Goal: Information Seeking & Learning: Learn about a topic

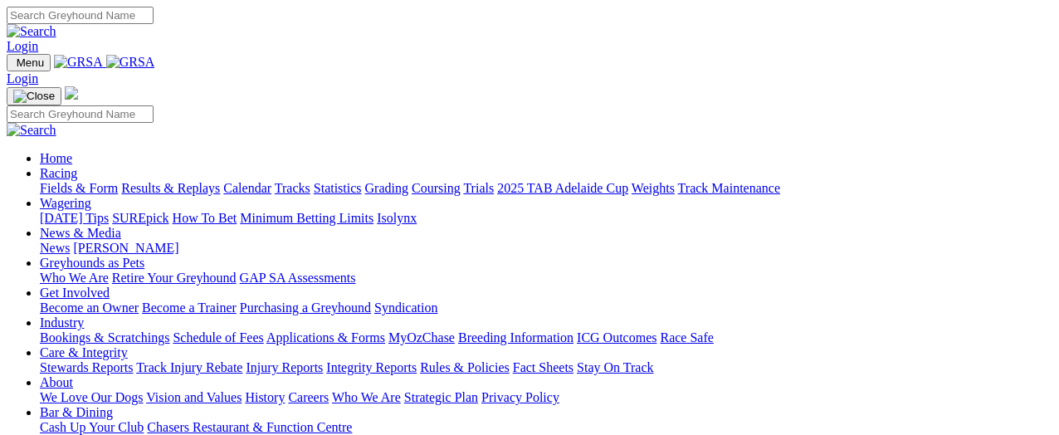
click at [77, 166] on link "Racing" at bounding box center [58, 173] width 37 height 14
click at [220, 181] on link "Results & Replays" at bounding box center [170, 188] width 99 height 14
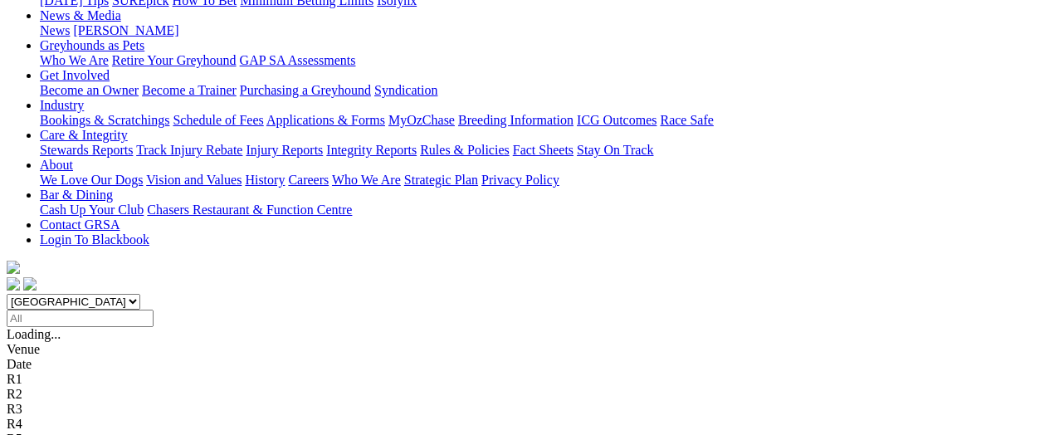
scroll to position [249, 0]
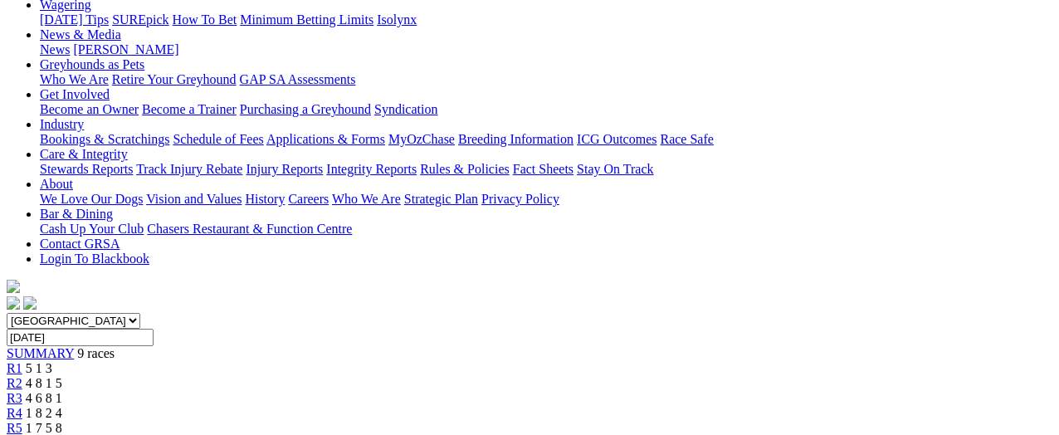
scroll to position [83, 0]
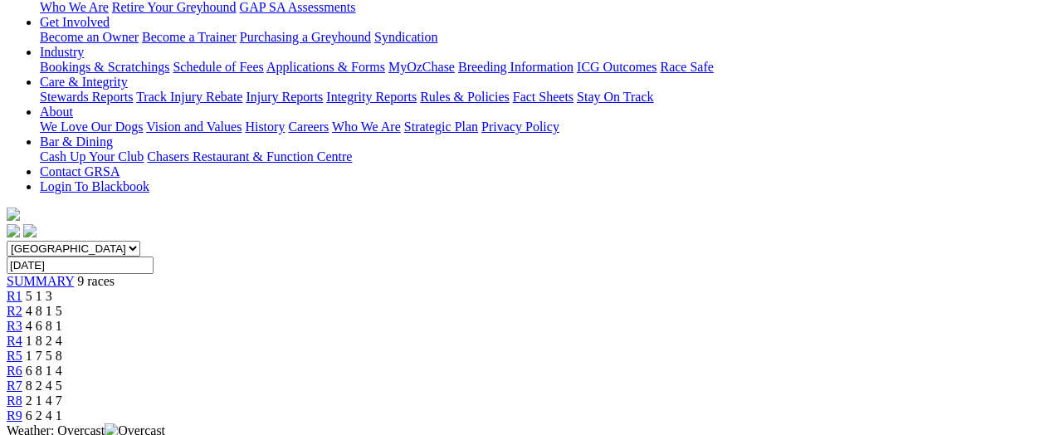
scroll to position [332, 0]
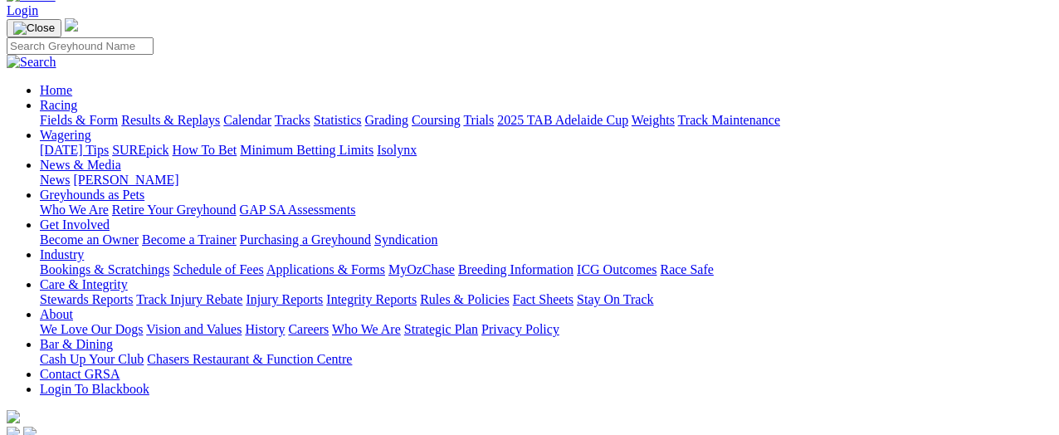
scroll to position [83, 0]
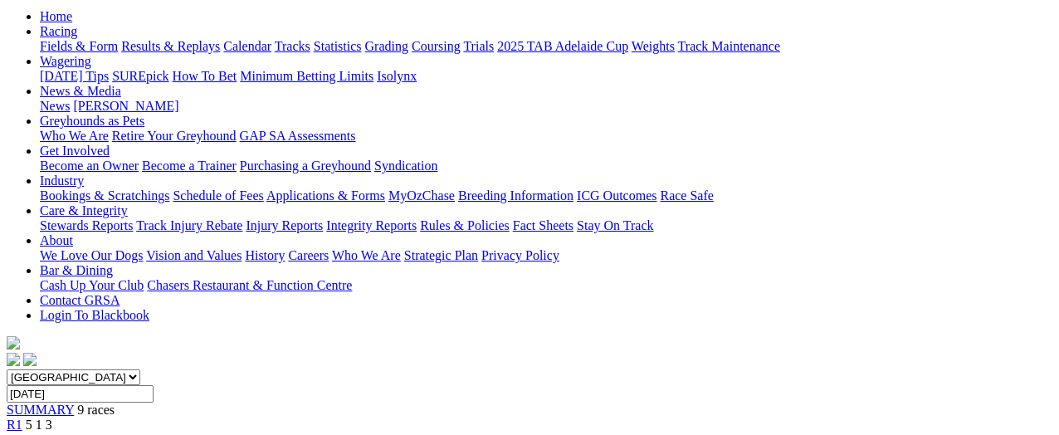
scroll to position [83, 0]
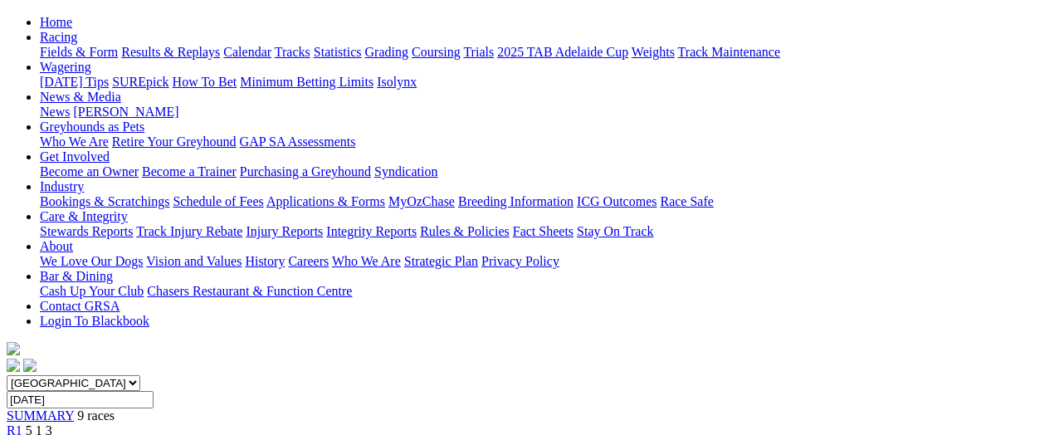
scroll to position [83, 0]
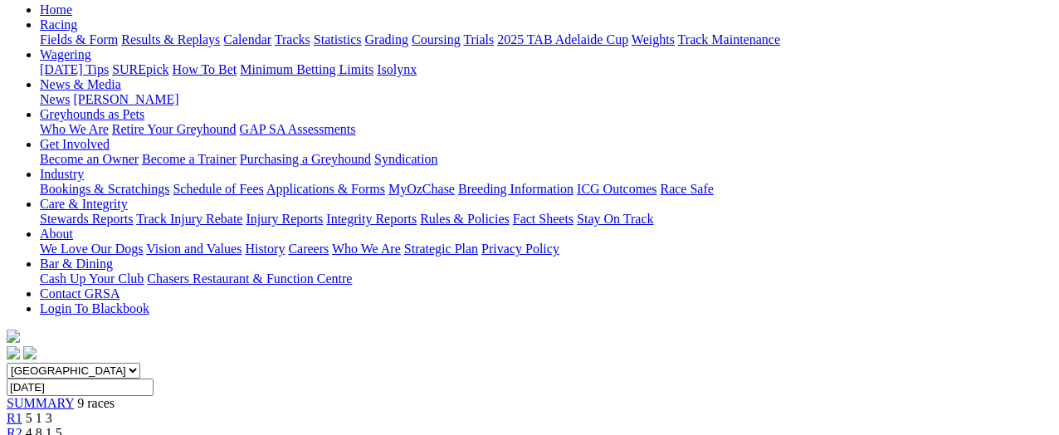
scroll to position [83, 0]
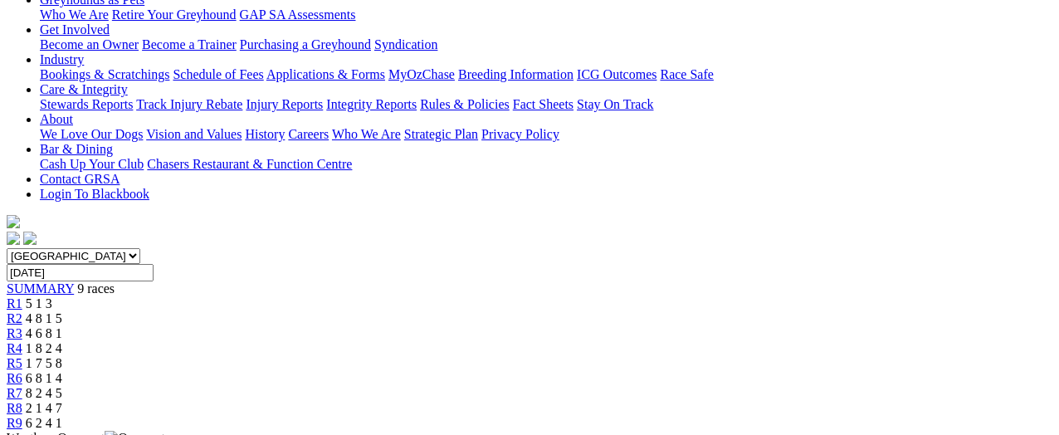
scroll to position [166, 0]
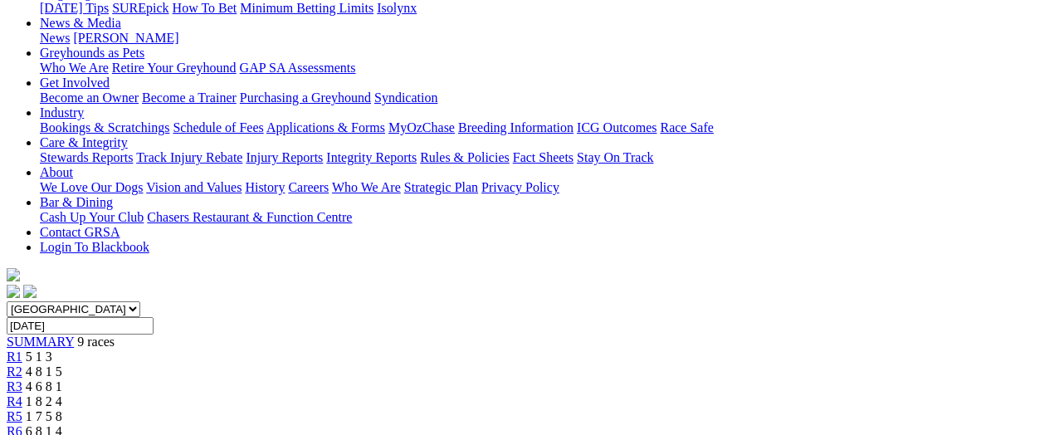
scroll to position [249, 0]
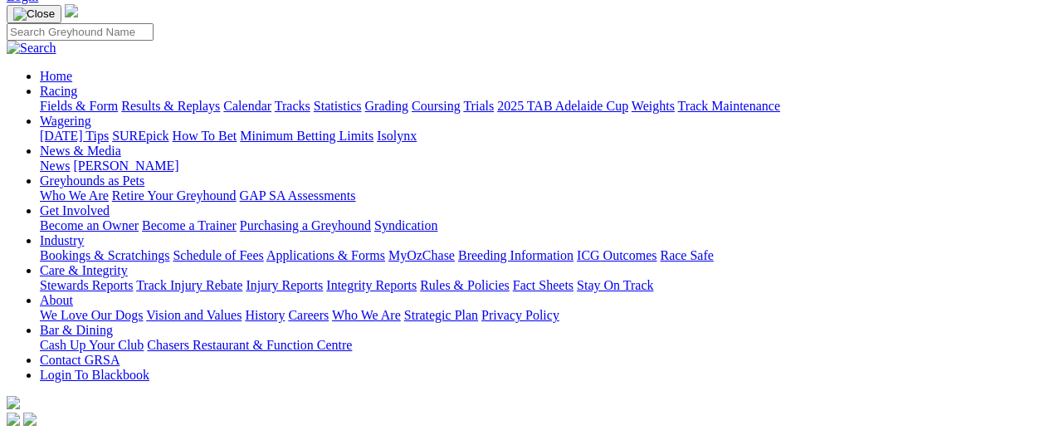
scroll to position [83, 0]
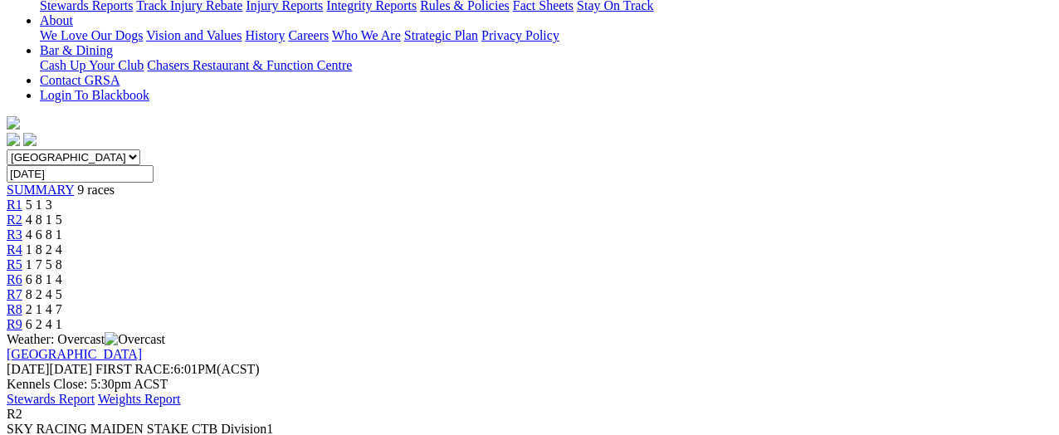
scroll to position [415, 0]
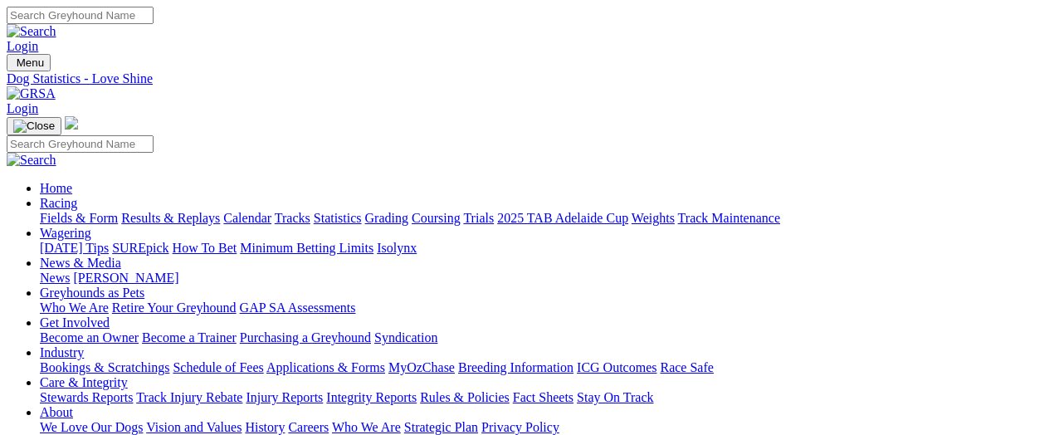
click at [75, 211] on link "Fields & Form" at bounding box center [79, 218] width 78 height 14
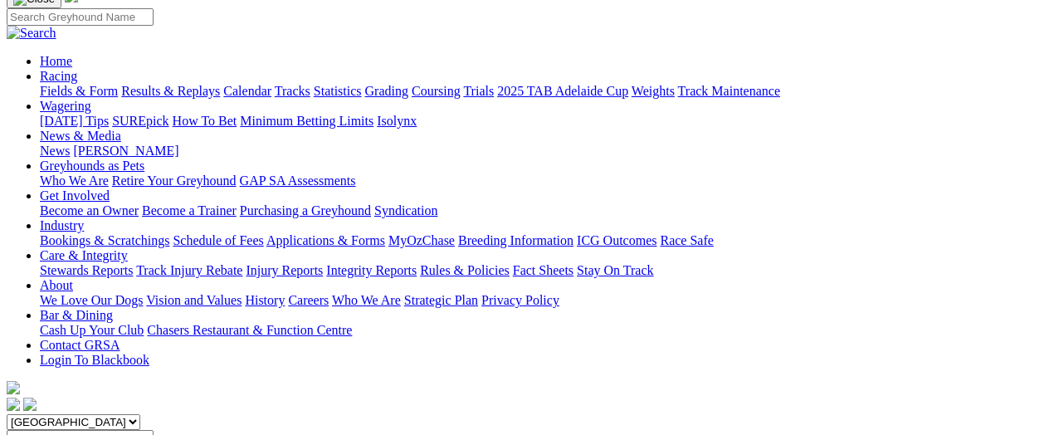
scroll to position [166, 0]
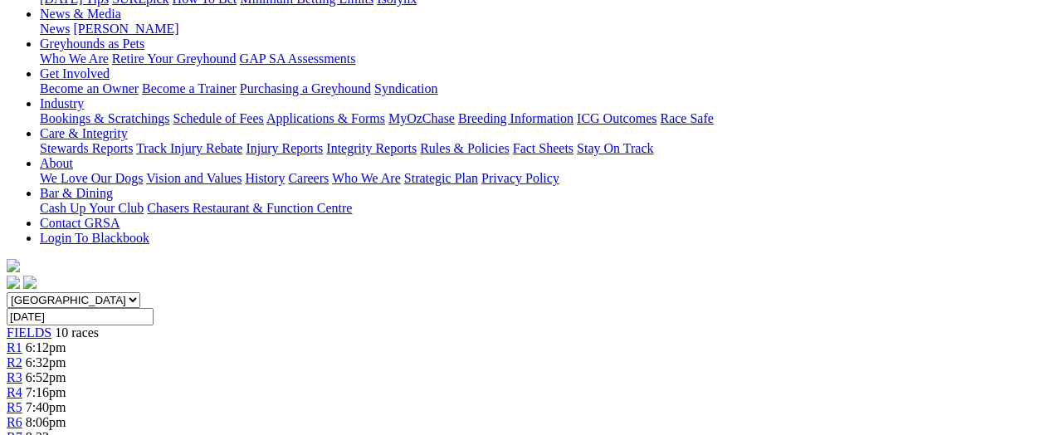
scroll to position [332, 0]
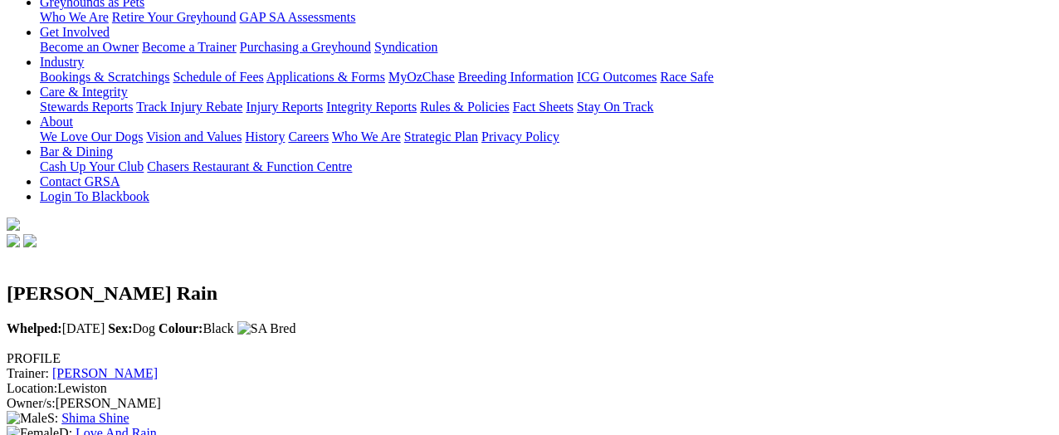
scroll to position [166, 0]
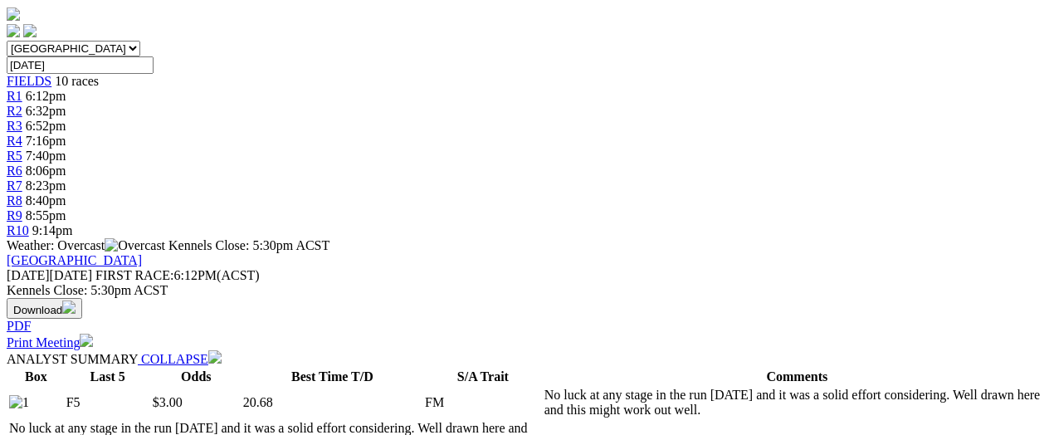
scroll to position [332, 0]
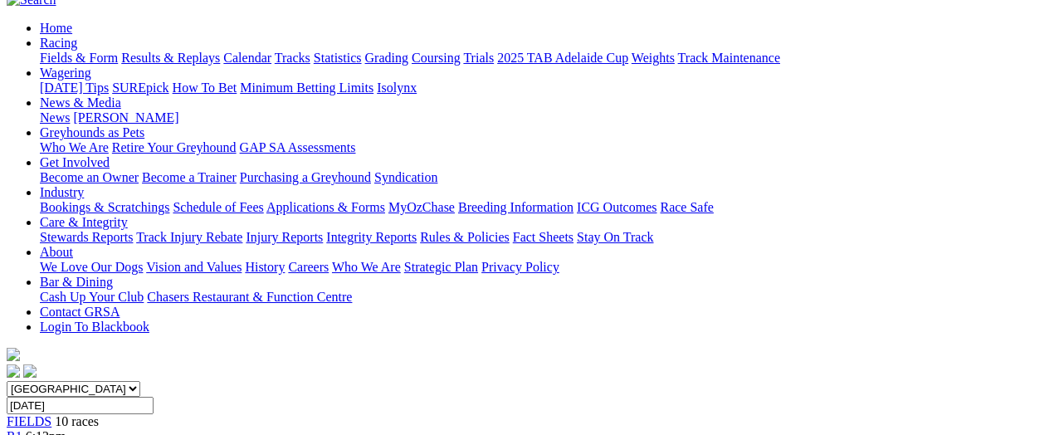
scroll to position [166, 0]
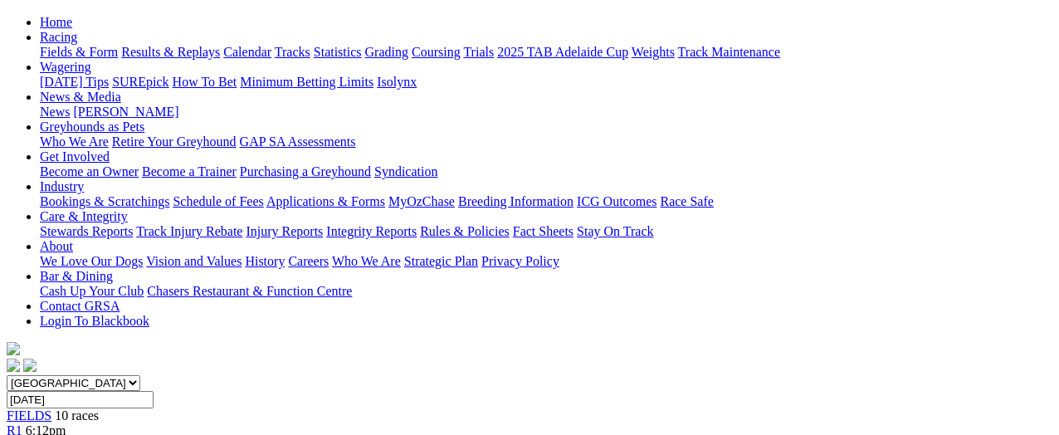
click at [22, 423] on link "R1" at bounding box center [15, 430] width 16 height 14
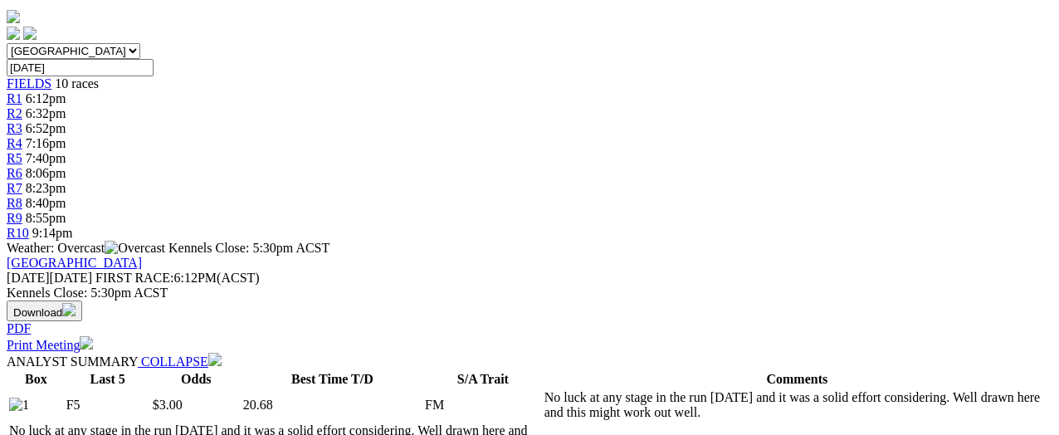
scroll to position [747, 0]
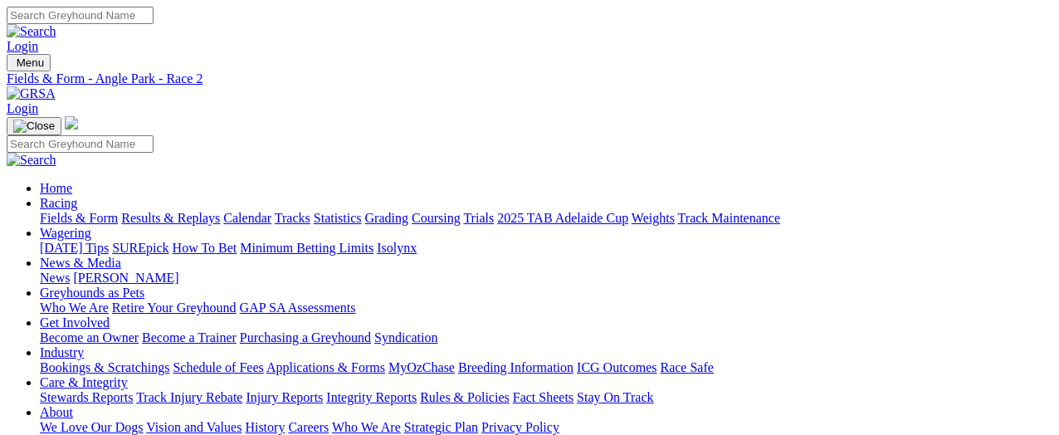
click at [40, 211] on link "Fields & Form" at bounding box center [79, 218] width 78 height 14
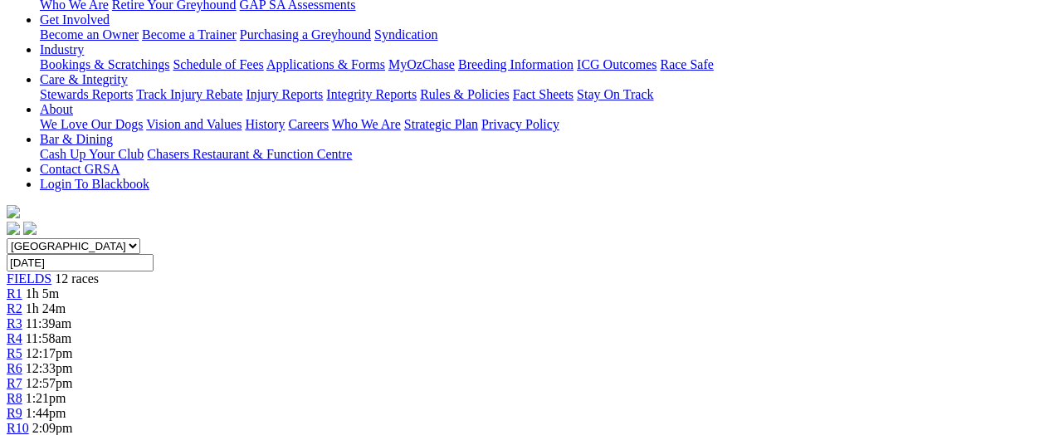
scroll to position [332, 0]
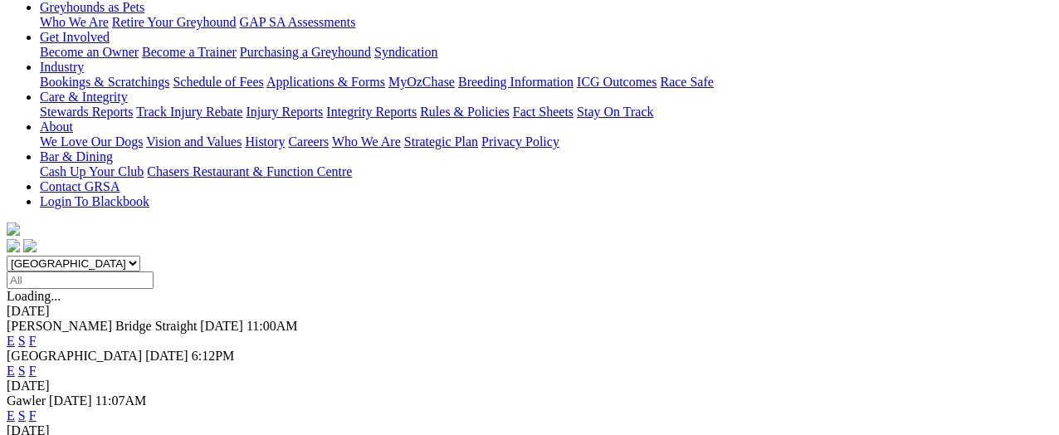
scroll to position [332, 0]
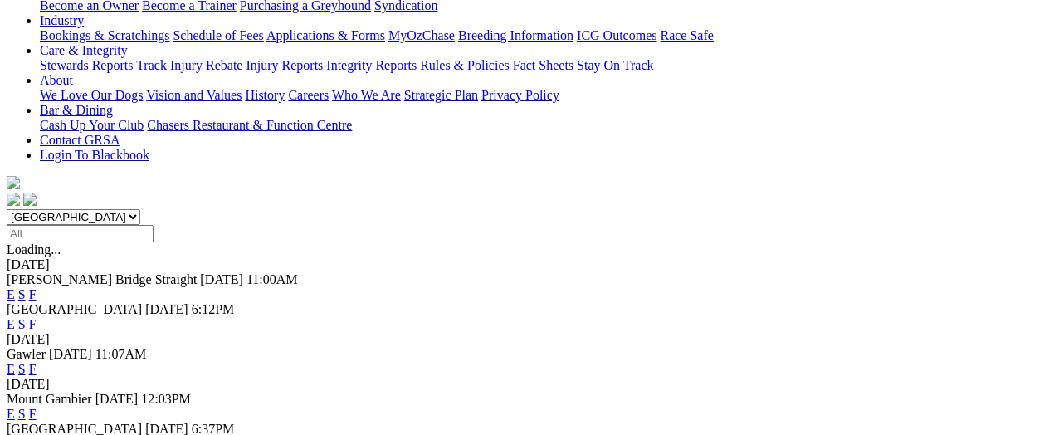
click at [37, 362] on link "F" at bounding box center [32, 369] width 7 height 14
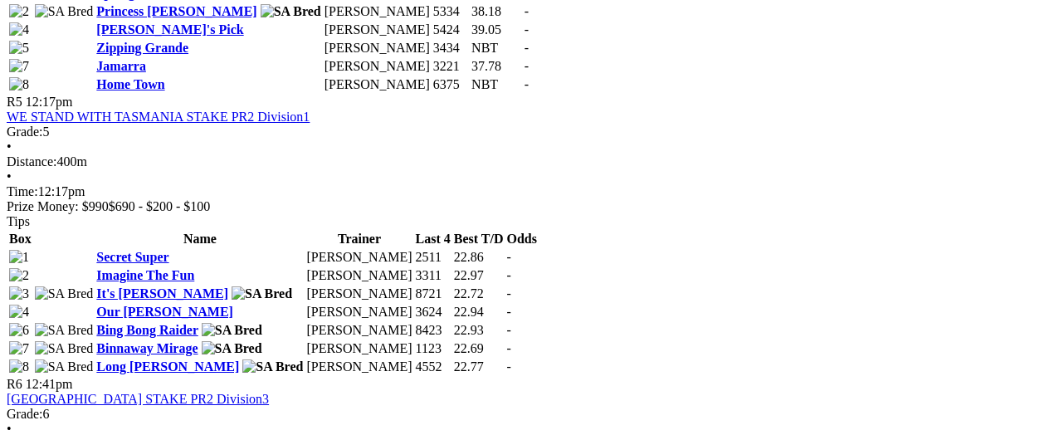
scroll to position [1743, 0]
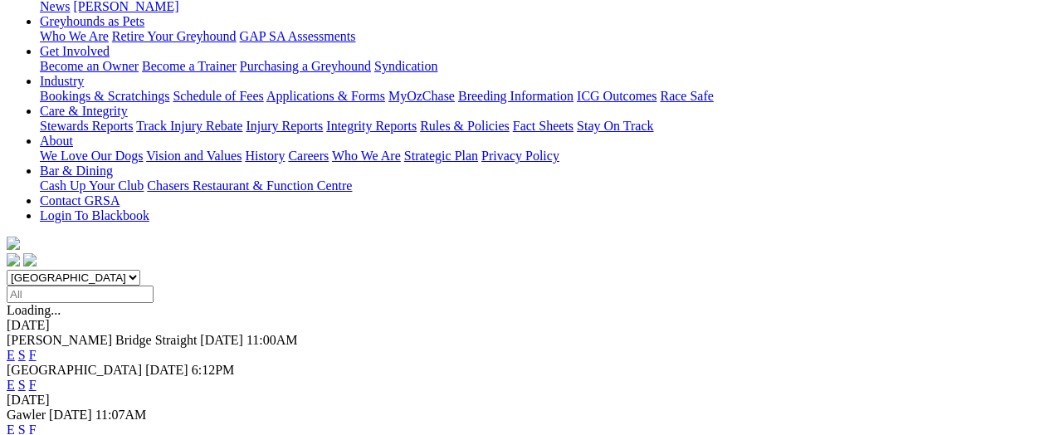
scroll to position [332, 0]
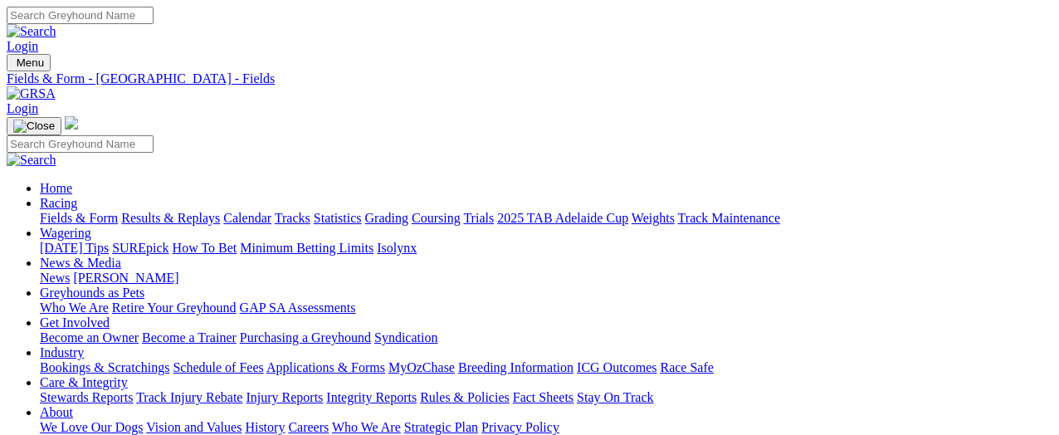
click at [216, 211] on link "Results & Replays" at bounding box center [170, 218] width 99 height 14
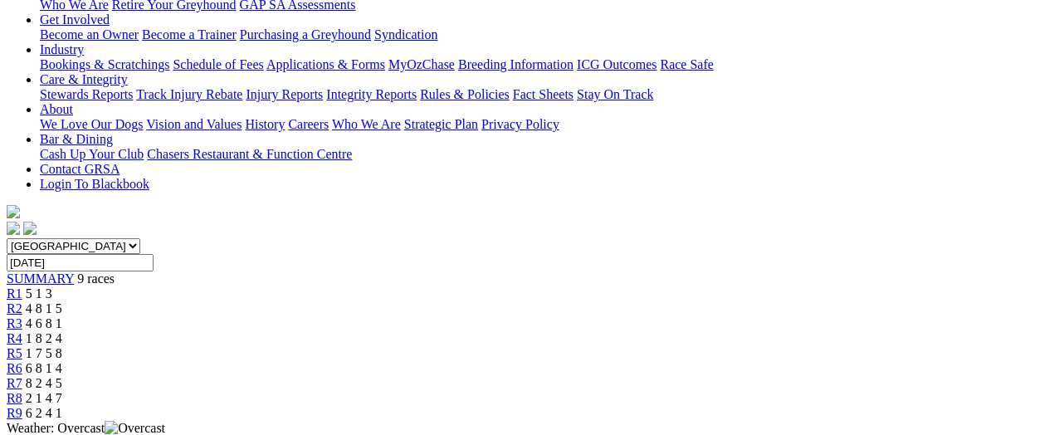
scroll to position [332, 0]
